Goal: Task Accomplishment & Management: Complete application form

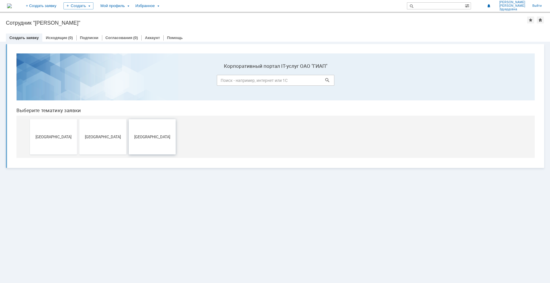
click at [162, 131] on button "[GEOGRAPHIC_DATA]" at bounding box center [152, 136] width 47 height 35
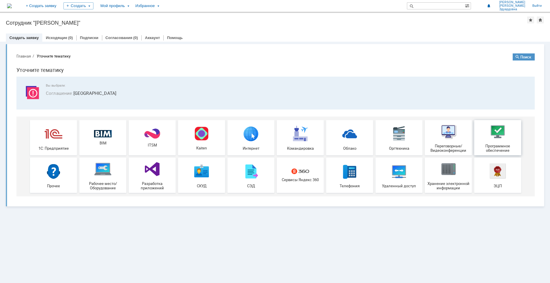
click at [491, 140] on img at bounding box center [497, 132] width 18 height 18
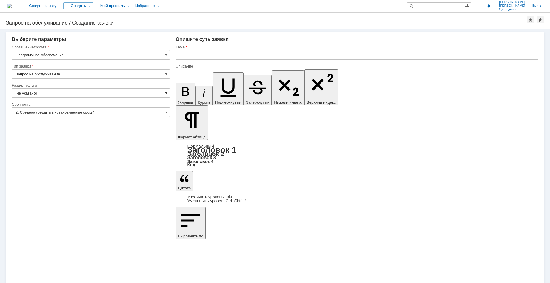
click at [167, 93] on span at bounding box center [166, 93] width 2 height 5
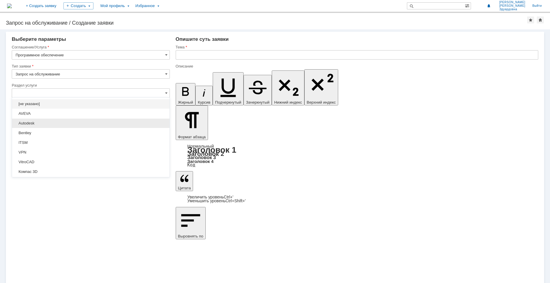
click at [40, 123] on span "Autodesk" at bounding box center [91, 123] width 150 height 5
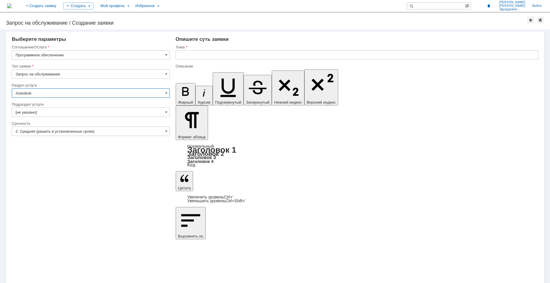
type input "Autodesk"
click at [166, 110] on span at bounding box center [166, 112] width 2 height 5
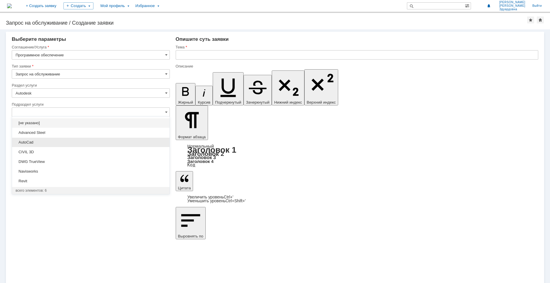
click at [30, 142] on span "AutoCad" at bounding box center [91, 142] width 150 height 5
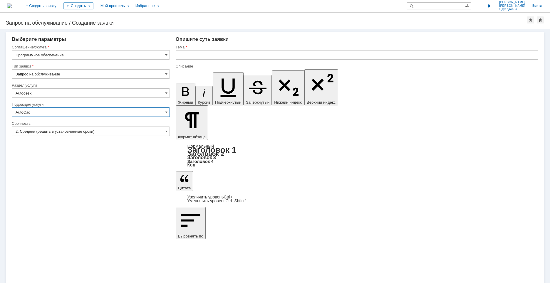
type input "AutoCad"
click at [162, 133] on input "2. Средняя (решить в установленные сроки)" at bounding box center [91, 131] width 158 height 9
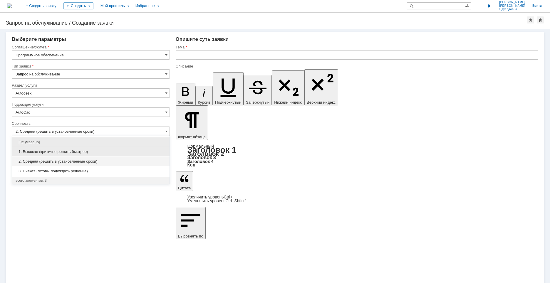
click at [38, 150] on span "1. Высокая (критично решить быстрее)" at bounding box center [91, 151] width 150 height 5
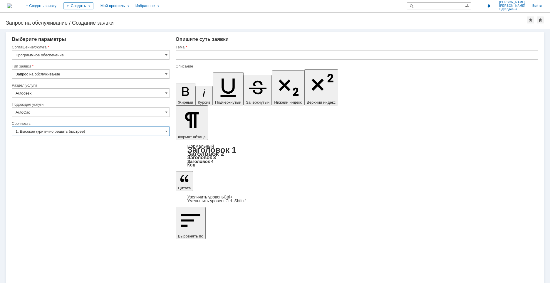
type input "1. Высокая (критично решить быстрее)"
click at [194, 55] on input "text" at bounding box center [357, 54] width 362 height 9
type input "не отображаются символы профилей"
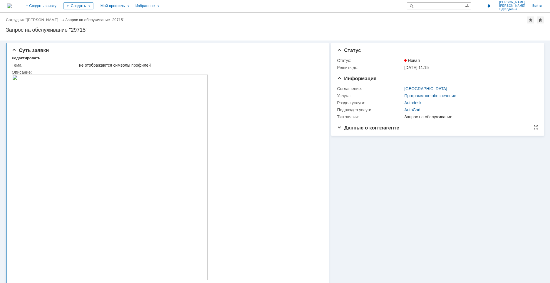
click at [337, 128] on span "Данные о контрагенте" at bounding box center [368, 128] width 62 height 6
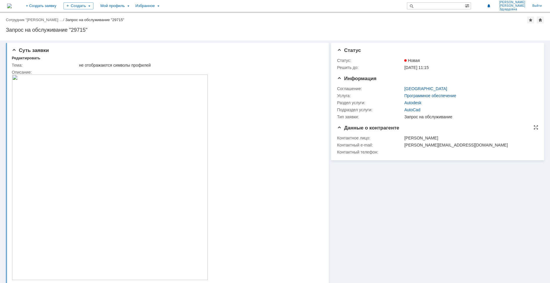
click at [337, 128] on span "Данные о контрагенте" at bounding box center [368, 128] width 62 height 6
